Goal: Task Accomplishment & Management: Manage account settings

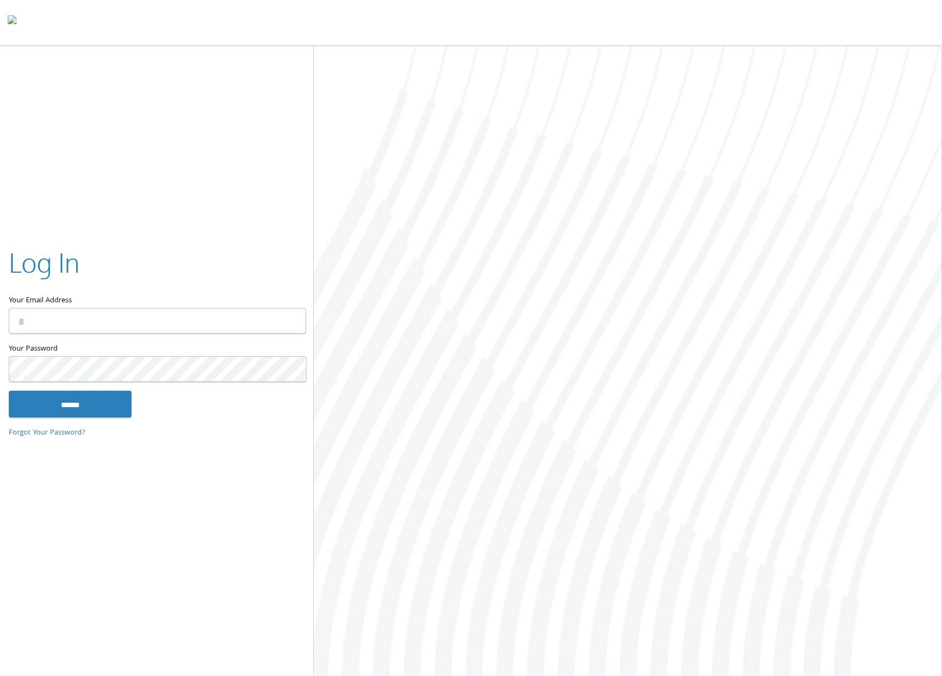
type input "**********"
click at [72, 402] on input "******" at bounding box center [70, 404] width 123 height 26
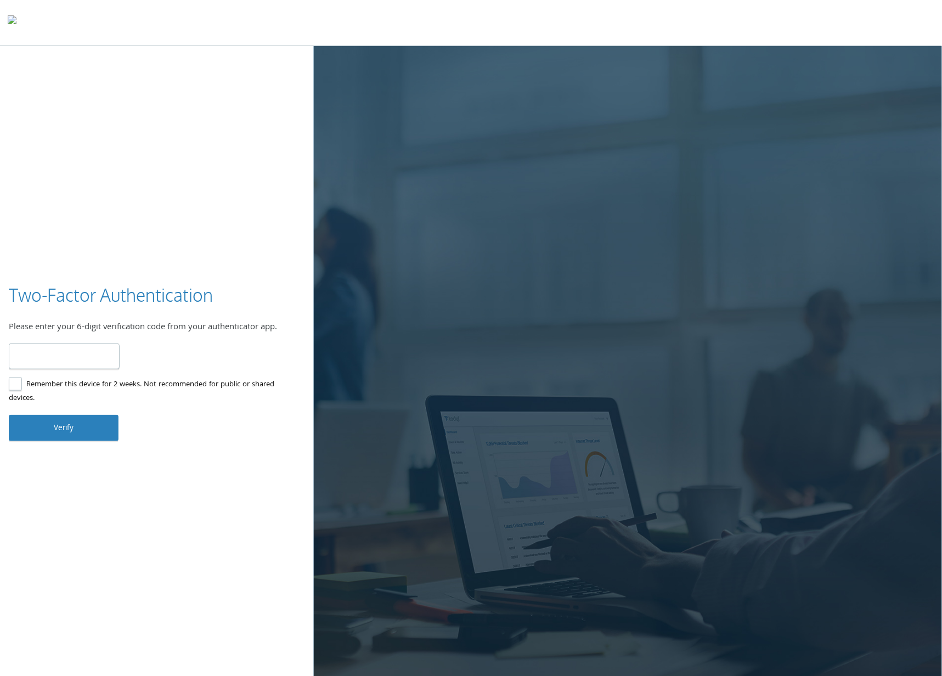
type input "******"
click at [74, 424] on button "Verify" at bounding box center [64, 428] width 110 height 26
